Goal: Transaction & Acquisition: Purchase product/service

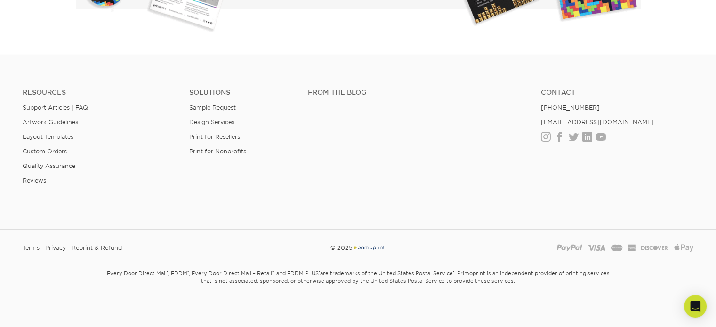
scroll to position [1789, 0]
click at [559, 131] on link "Facebook" at bounding box center [559, 135] width 10 height 8
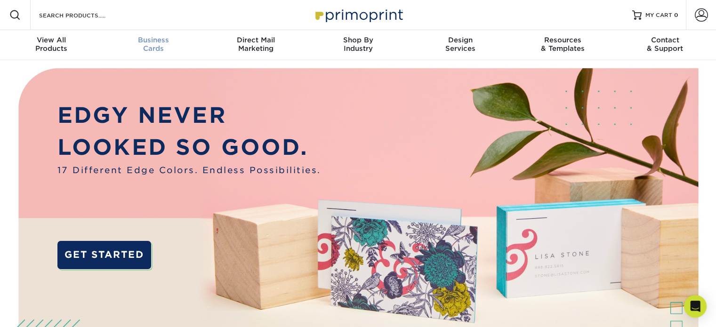
scroll to position [0, 0]
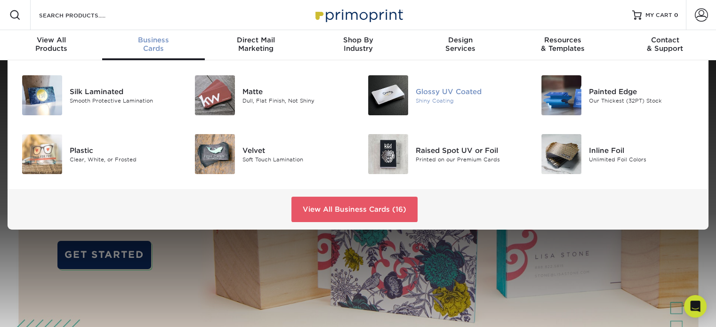
click at [392, 91] on img at bounding box center [388, 95] width 40 height 40
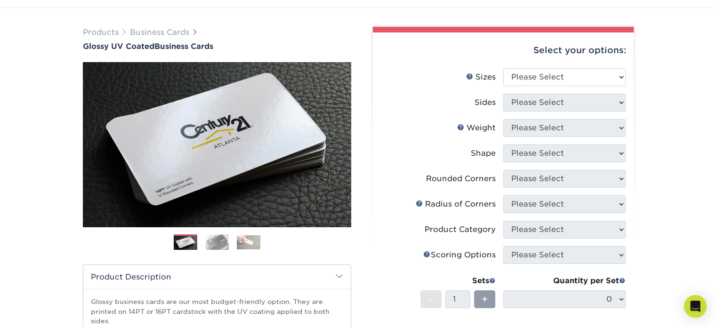
scroll to position [51, 0]
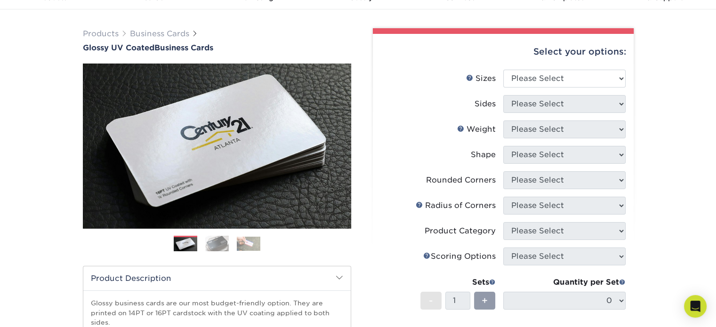
click at [222, 244] on img at bounding box center [217, 244] width 24 height 16
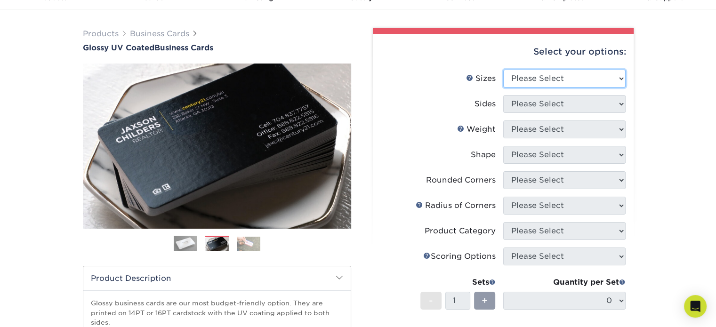
click at [575, 73] on select "Please Select 1.5" x 3.5" - Mini 1.75" x 3.5" - Mini 2" x 2" - Square 2" x 3" -…" at bounding box center [564, 79] width 122 height 18
select select "2.00x3.50"
click at [503, 70] on select "Please Select 1.5" x 3.5" - Mini 1.75" x 3.5" - Mini 2" x 2" - Square 2" x 3" -…" at bounding box center [564, 79] width 122 height 18
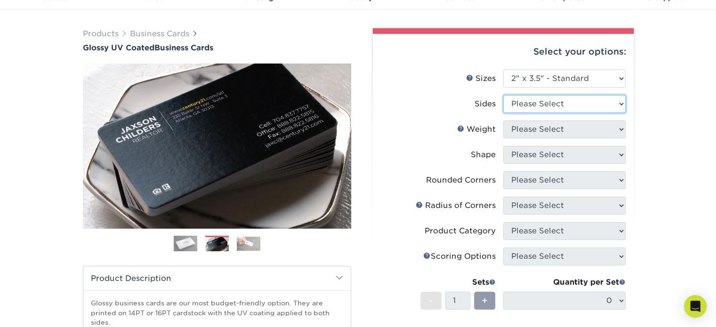
click at [582, 100] on select "Please Select Print Both Sides Print Front Only" at bounding box center [564, 104] width 122 height 18
select select "13abbda7-1d64-4f25-8bb2-c179b224825d"
click at [503, 95] on select "Please Select Print Both Sides Print Front Only" at bounding box center [564, 104] width 122 height 18
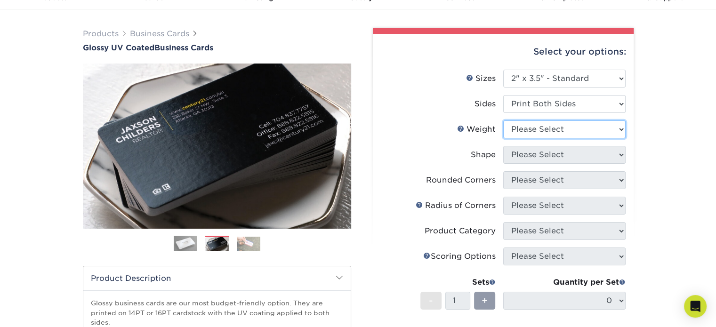
click at [585, 127] on select "Please Select 16PT 14PT" at bounding box center [564, 129] width 122 height 18
select select "14PT"
click at [503, 120] on select "Please Select 16PT 14PT" at bounding box center [564, 129] width 122 height 18
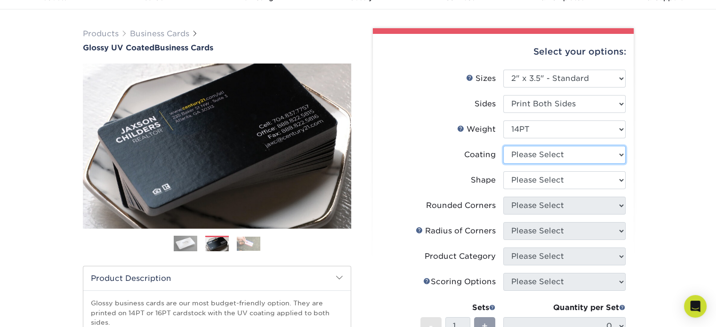
click at [584, 152] on select at bounding box center [564, 155] width 122 height 18
select select "ae367451-b2b8-45df-a344-0f05b6a12993"
click at [503, 146] on select at bounding box center [564, 155] width 122 height 18
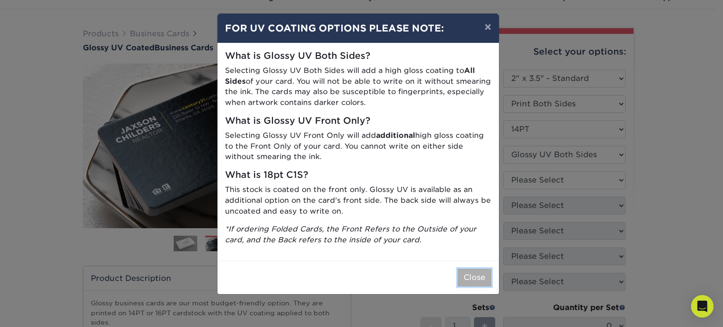
click at [463, 282] on button "Close" at bounding box center [474, 278] width 34 height 18
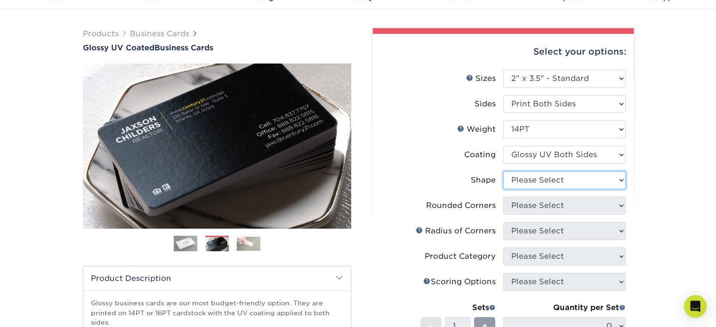
click at [579, 176] on select "Please Select Standard" at bounding box center [564, 180] width 122 height 18
select select "standard"
click at [503, 171] on select "Please Select Standard" at bounding box center [564, 180] width 122 height 18
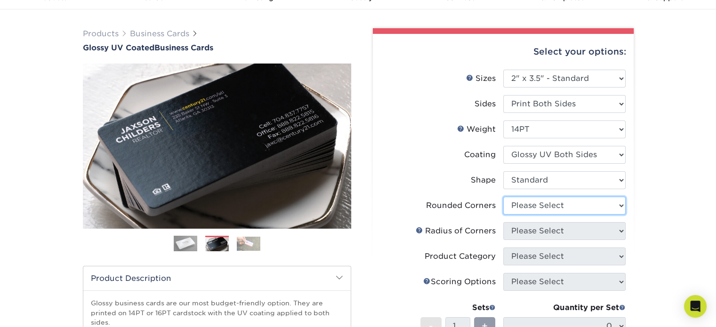
click at [572, 202] on select "Please Select Yes - Round 2 Corners Yes - Round 4 Corners No" at bounding box center [564, 206] width 122 height 18
select select "0"
click at [503, 197] on select "Please Select Yes - Round 2 Corners Yes - Round 4 Corners No" at bounding box center [564, 206] width 122 height 18
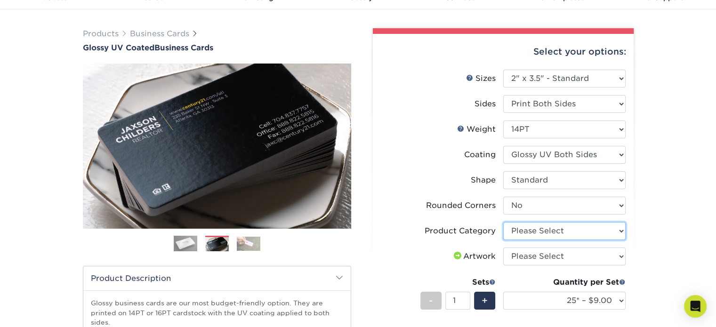
click at [591, 231] on select "Please Select Business Cards" at bounding box center [564, 231] width 122 height 18
select select "3b5148f1-0588-4f88-a218-97bcfdce65c1"
click at [503, 222] on select "Please Select Business Cards" at bounding box center [564, 231] width 122 height 18
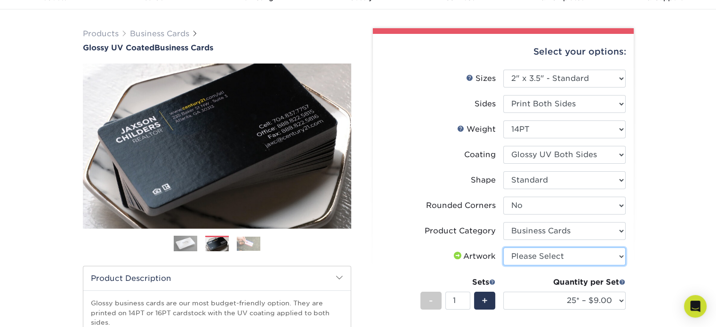
click at [575, 256] on select "Please Select I will upload files I need a design - $100" at bounding box center [564, 257] width 122 height 18
select select "upload"
click at [503, 248] on select "Please Select I will upload files I need a design - $100" at bounding box center [564, 257] width 122 height 18
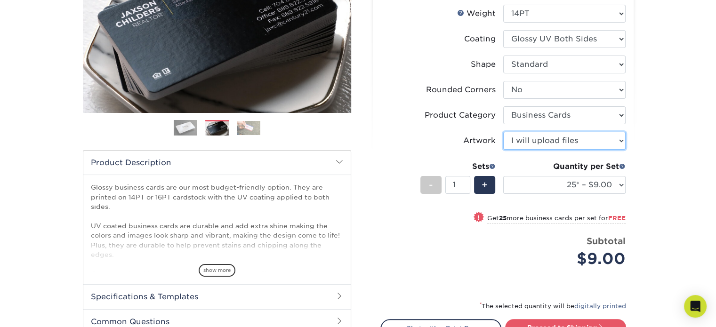
scroll to position [171, 0]
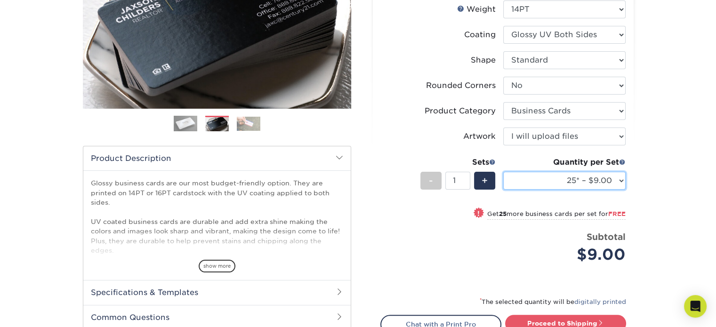
click at [610, 178] on select "25* – $9.00 50* – $9.00 100* – $9.00 250* – $17.00 500 – $33.00 1000 – $42.00 2…" at bounding box center [564, 181] width 122 height 18
select select "2500 – $75.00"
click at [503, 172] on select "25* – $9.00 50* – $9.00 100* – $9.00 250* – $17.00 500 – $33.00 1000 – $42.00 2…" at bounding box center [564, 181] width 122 height 18
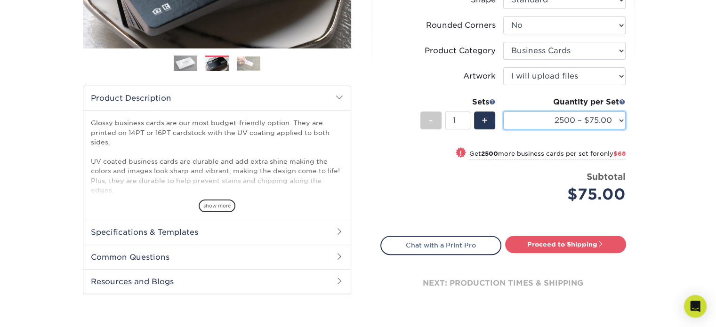
scroll to position [234, 0]
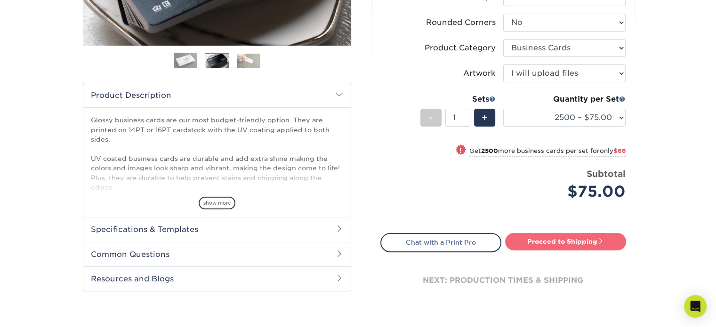
click at [590, 242] on link "Proceed to Shipping" at bounding box center [565, 241] width 121 height 17
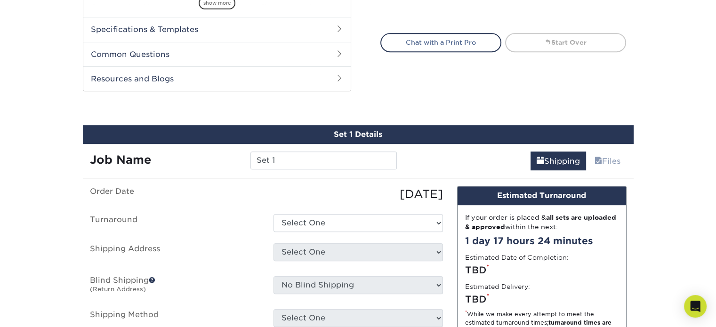
scroll to position [491, 0]
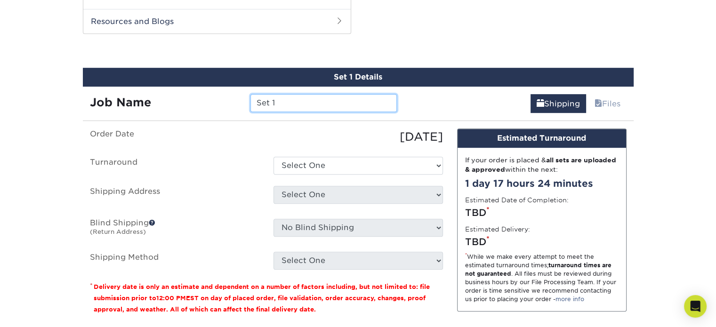
drag, startPoint x: 304, startPoint y: 103, endPoint x: 236, endPoint y: 105, distance: 68.3
click at [236, 105] on div "Job Name Set 1" at bounding box center [243, 103] width 321 height 18
type input "J"
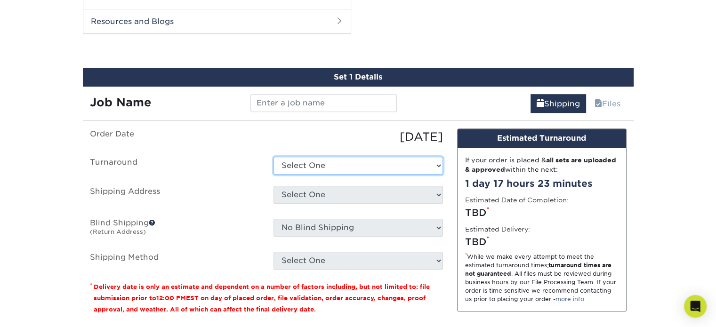
click at [302, 164] on select "Select One 2-4 Business Days 2 Day Next Business Day" at bounding box center [357, 166] width 169 height 18
select select "4a159f46-6f51-4eef-9cfd-d461665f340a"
click at [273, 157] on select "Select One 2-4 Business Days 2 Day Next Business Day" at bounding box center [357, 166] width 169 height 18
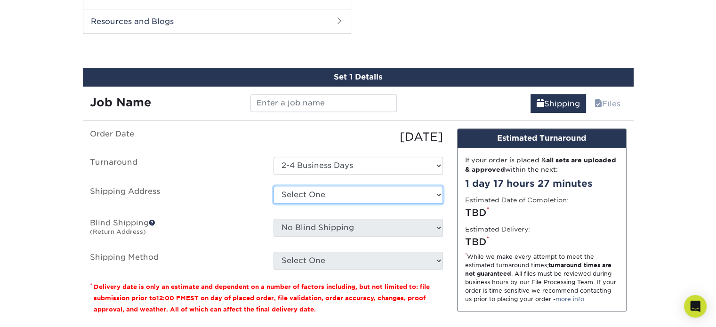
click at [311, 189] on select "Select One + Add New Address - Login" at bounding box center [357, 195] width 169 height 18
click at [265, 214] on ul "Order Date 08/23/2025 Turnaround Select One 2-4 Business Days 2 Day Next Busine…" at bounding box center [266, 198] width 353 height 141
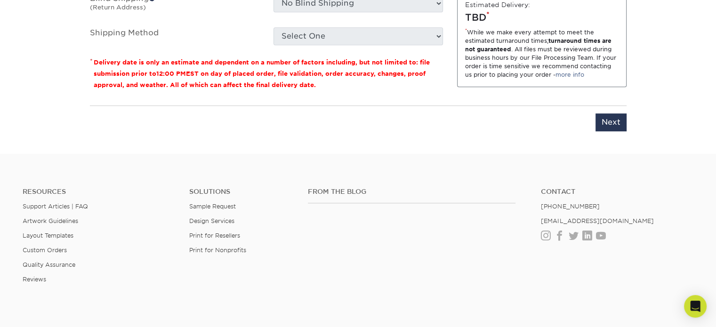
scroll to position [723, 0]
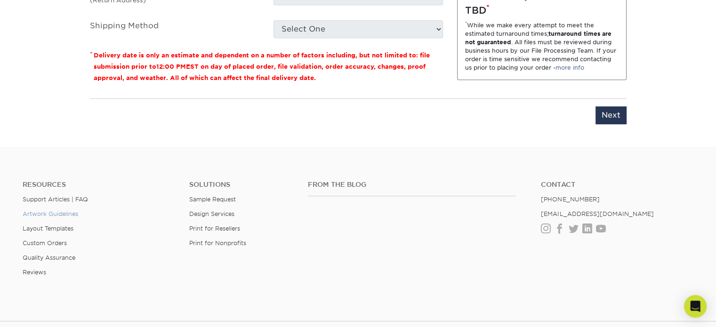
click at [57, 210] on link "Artwork Guidelines" at bounding box center [51, 213] width 56 height 7
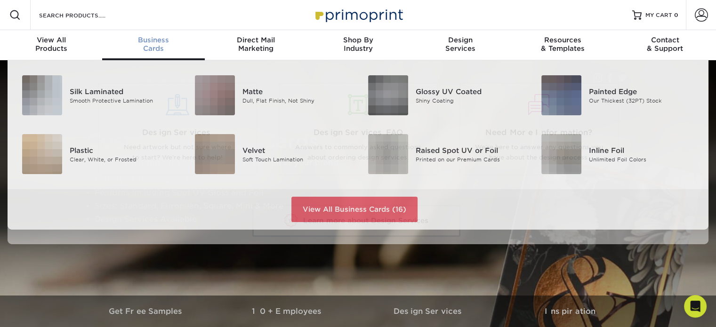
click at [156, 48] on div "Business Cards" at bounding box center [153, 44] width 102 height 17
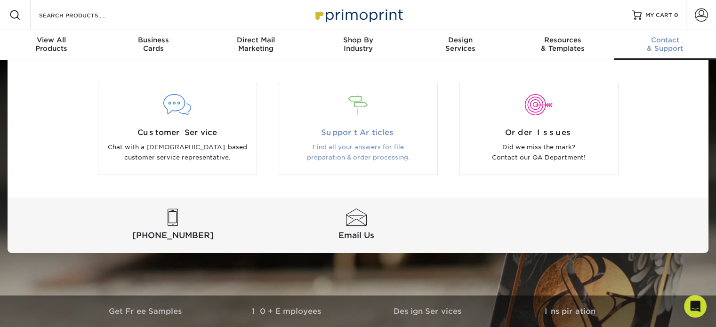
click at [376, 160] on p "Find all your answers for file preparation & order processing." at bounding box center [358, 152] width 144 height 21
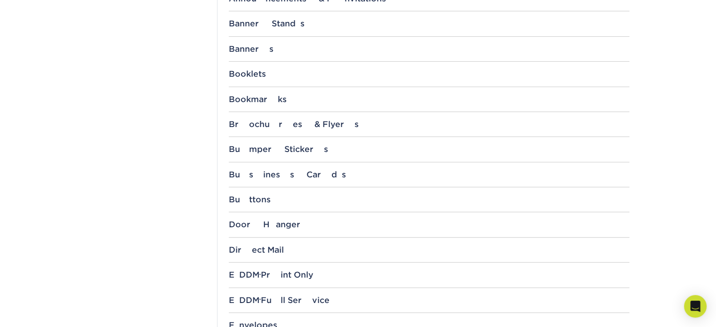
scroll to position [439, 0]
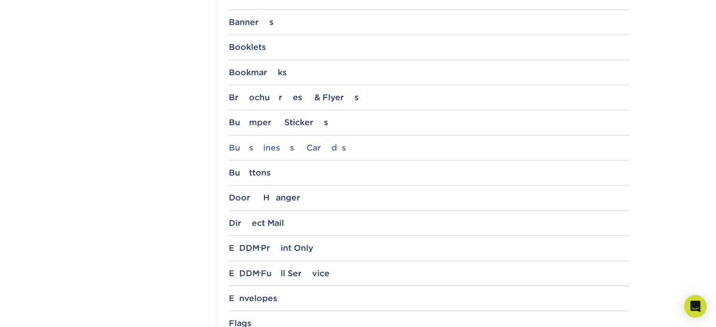
click at [280, 149] on div "Business Cards" at bounding box center [429, 147] width 400 height 9
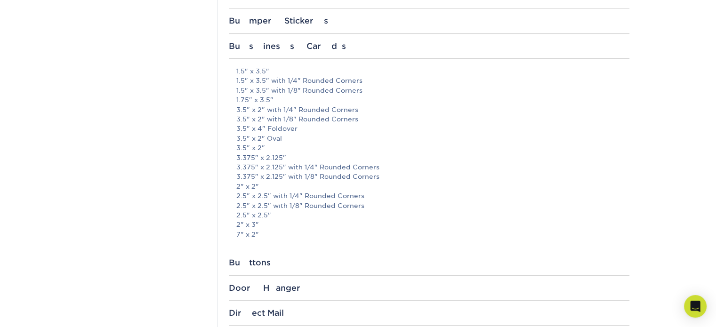
scroll to position [549, 0]
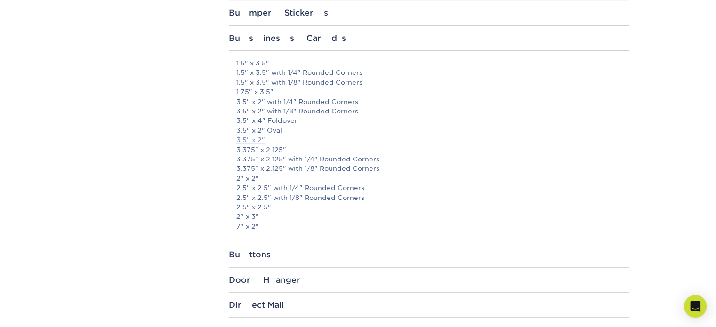
click at [256, 138] on link "3.5" x 2"" at bounding box center [250, 140] width 29 height 8
